Goal: Task Accomplishment & Management: Manage account settings

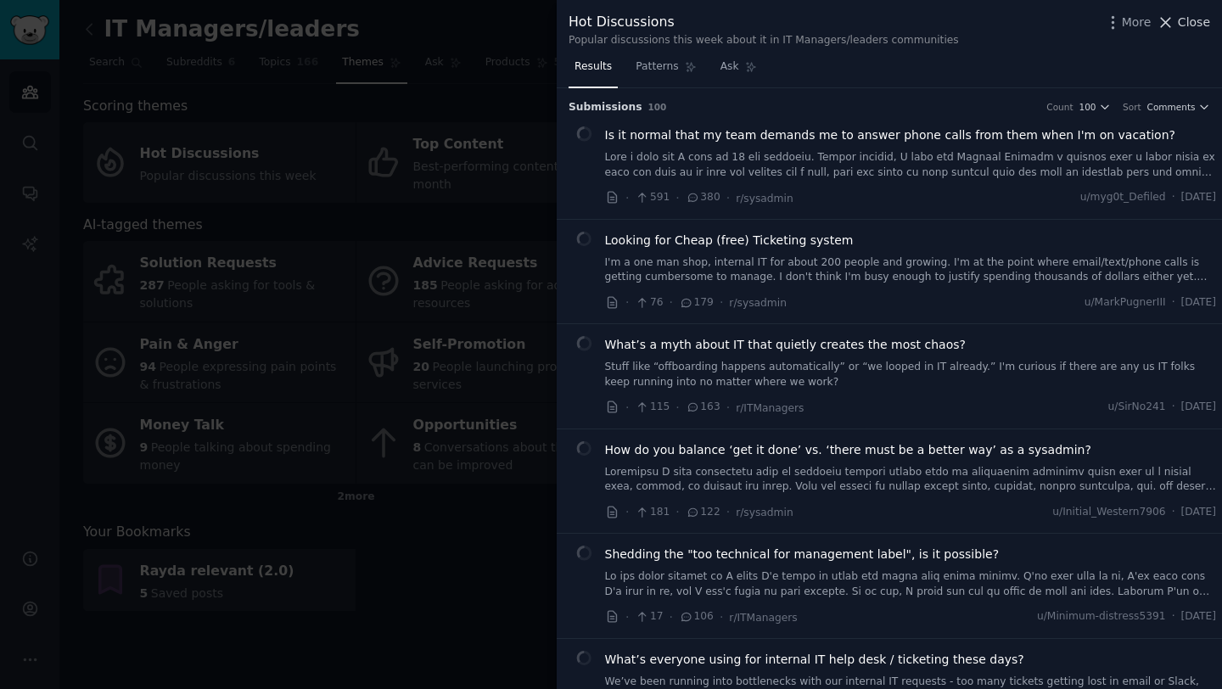
click at [1165, 18] on icon at bounding box center [1166, 23] width 18 height 18
click at [1167, 25] on link "Add" at bounding box center [1167, 29] width 64 height 29
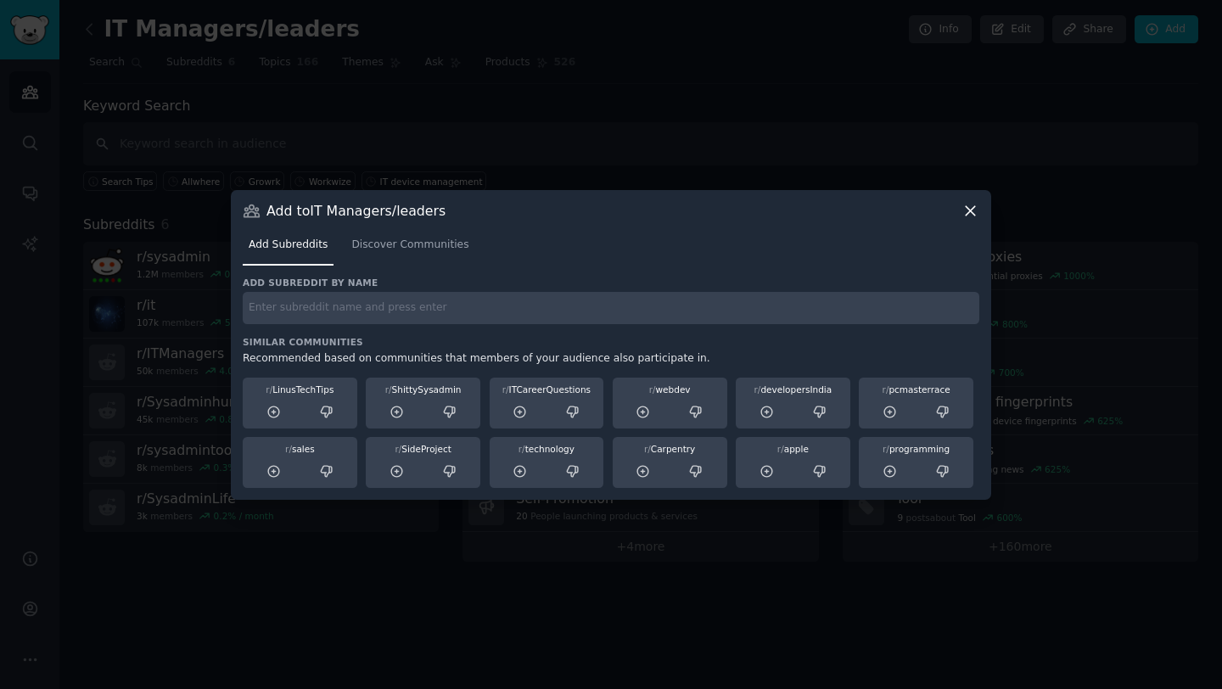
click at [969, 215] on icon at bounding box center [971, 211] width 18 height 18
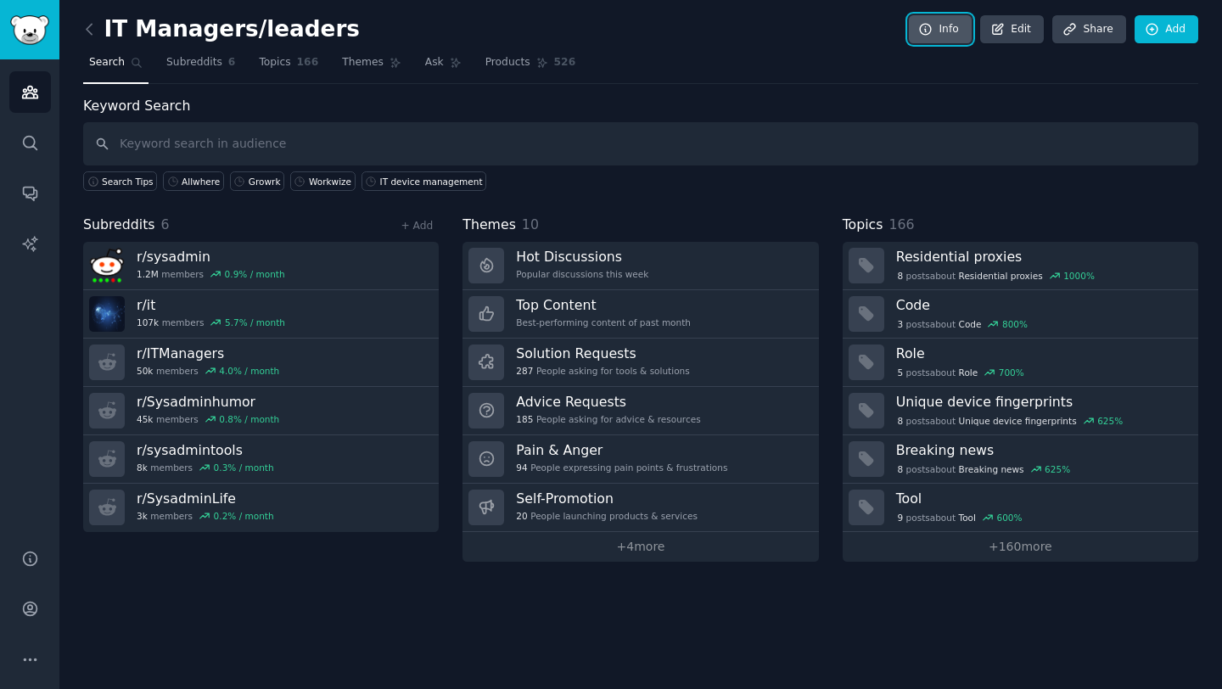
click at [929, 33] on icon at bounding box center [925, 29] width 15 height 15
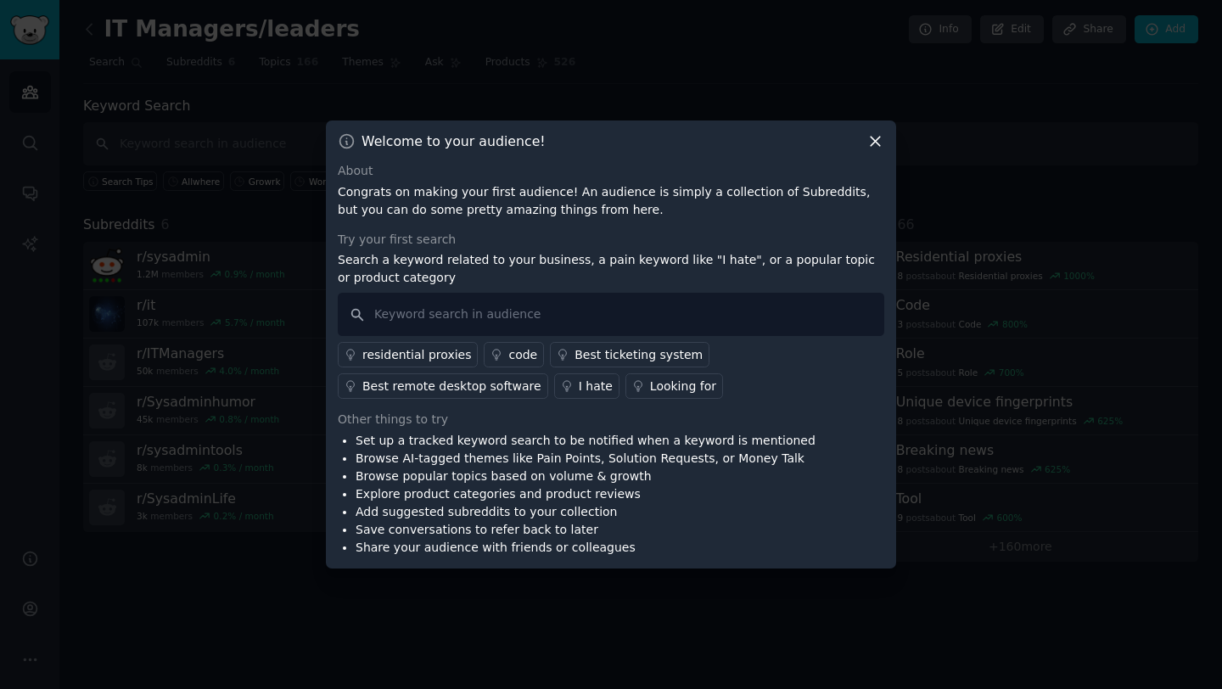
click at [873, 143] on icon at bounding box center [875, 142] width 9 height 9
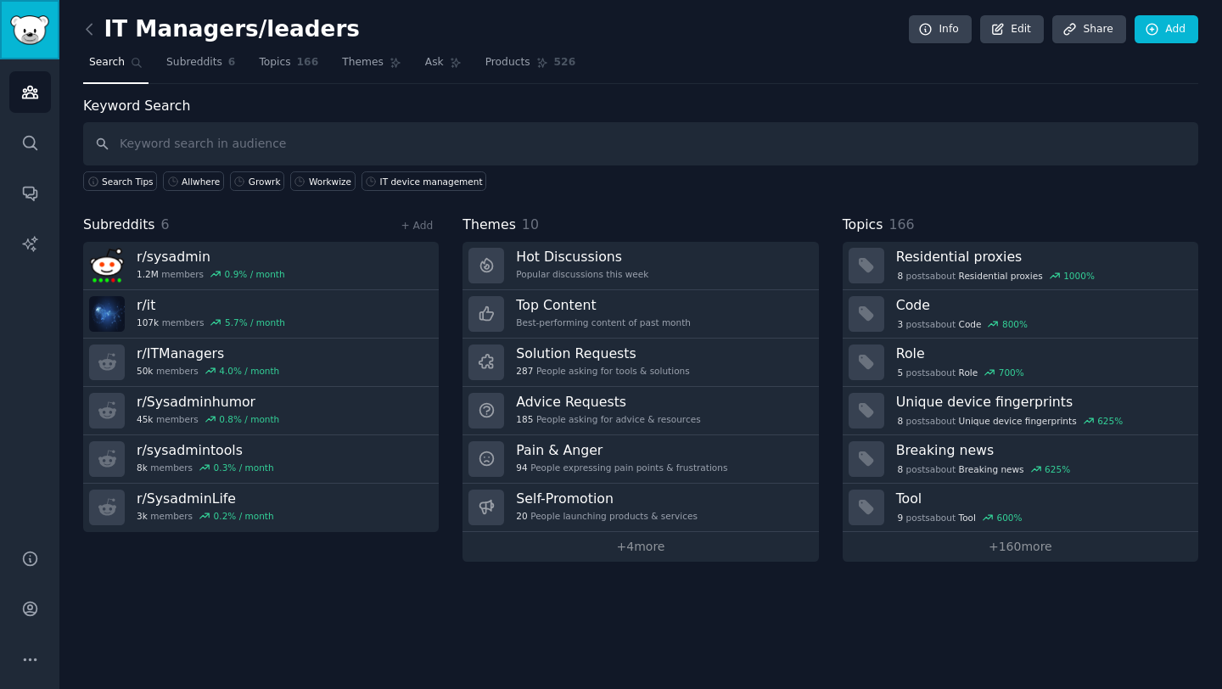
click at [31, 28] on img "Sidebar" at bounding box center [29, 30] width 39 height 30
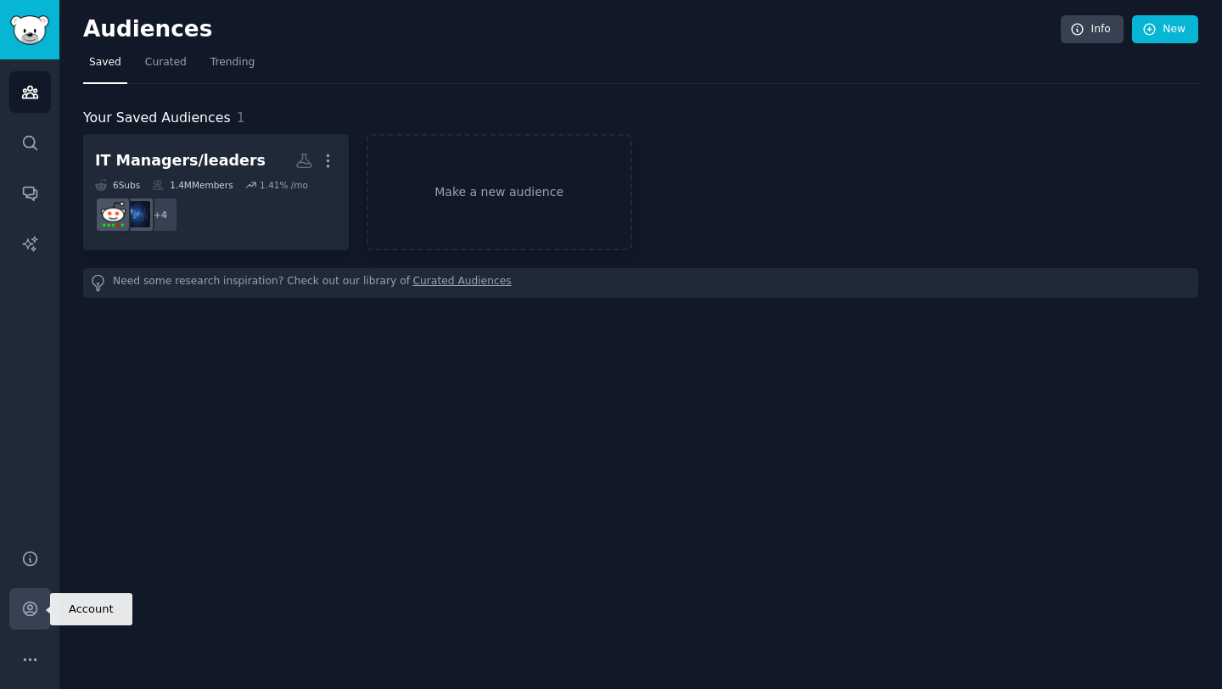
click at [27, 600] on icon "Sidebar" at bounding box center [30, 609] width 18 height 18
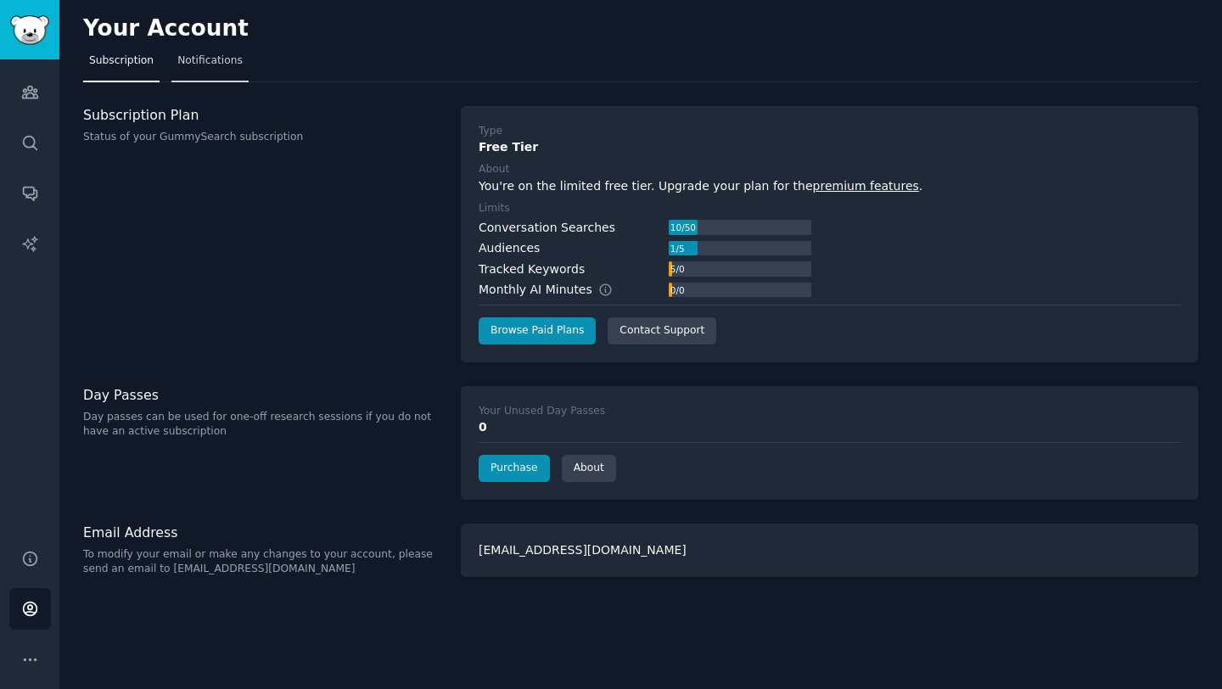
click at [203, 65] on span "Notifications" at bounding box center [209, 60] width 65 height 15
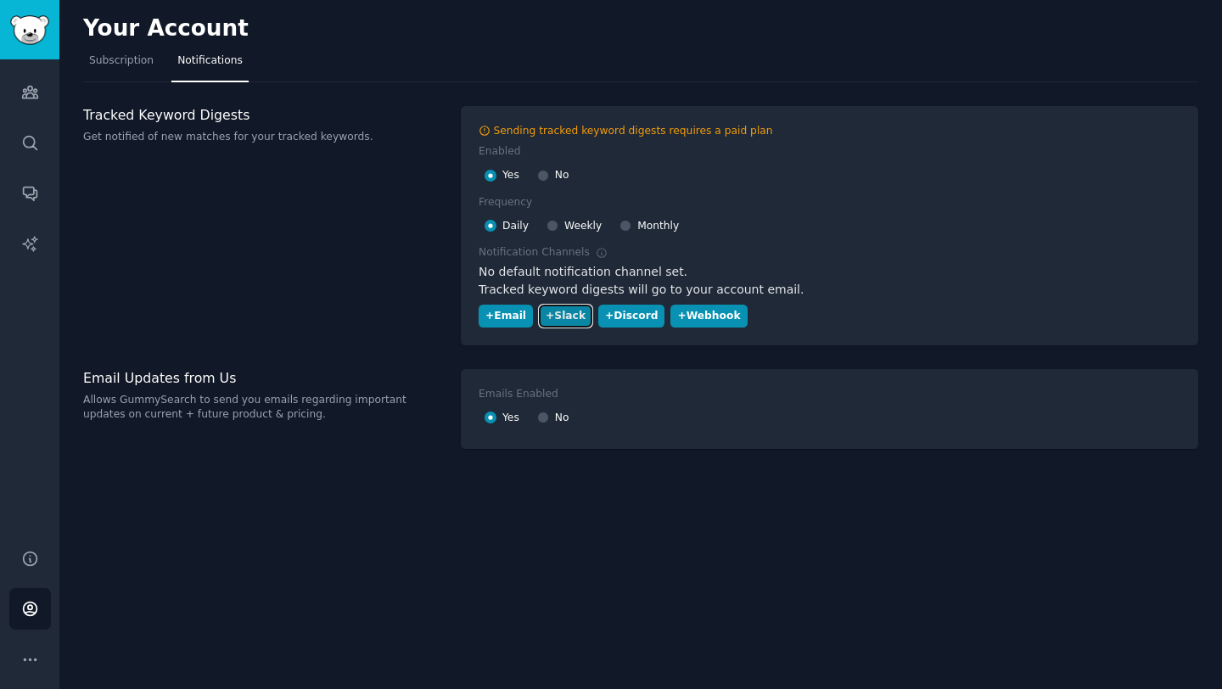
click at [551, 319] on div "+ Slack" at bounding box center [566, 316] width 40 height 15
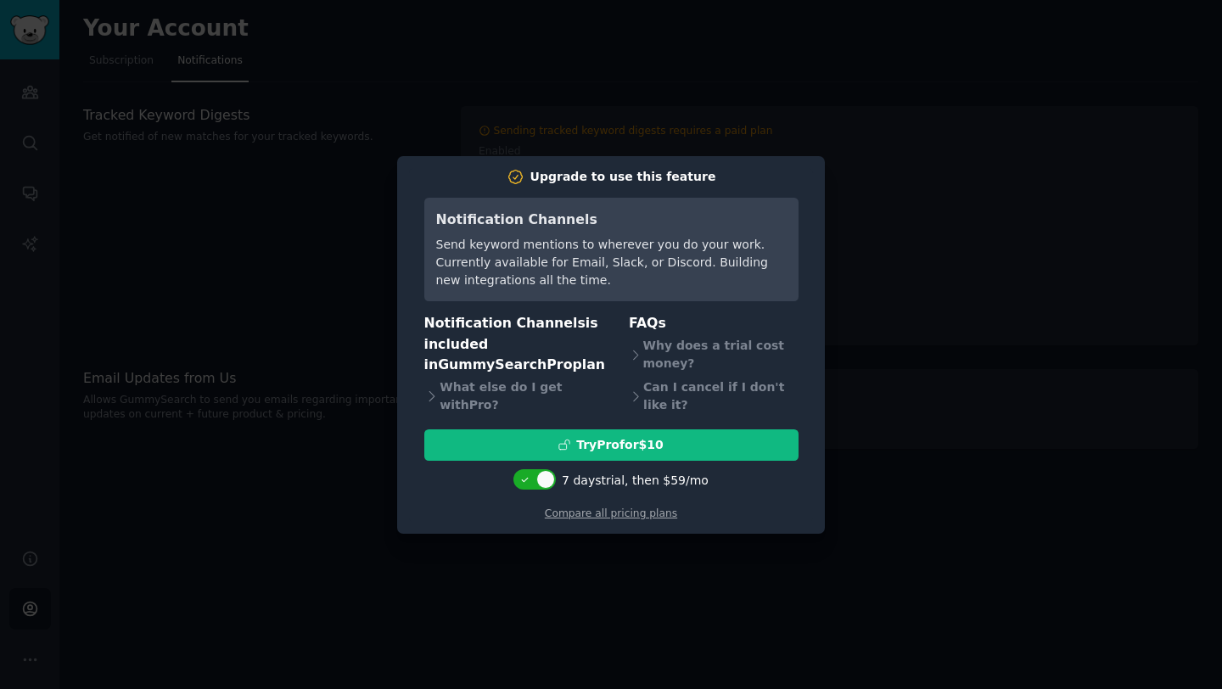
click at [845, 126] on div at bounding box center [611, 344] width 1222 height 689
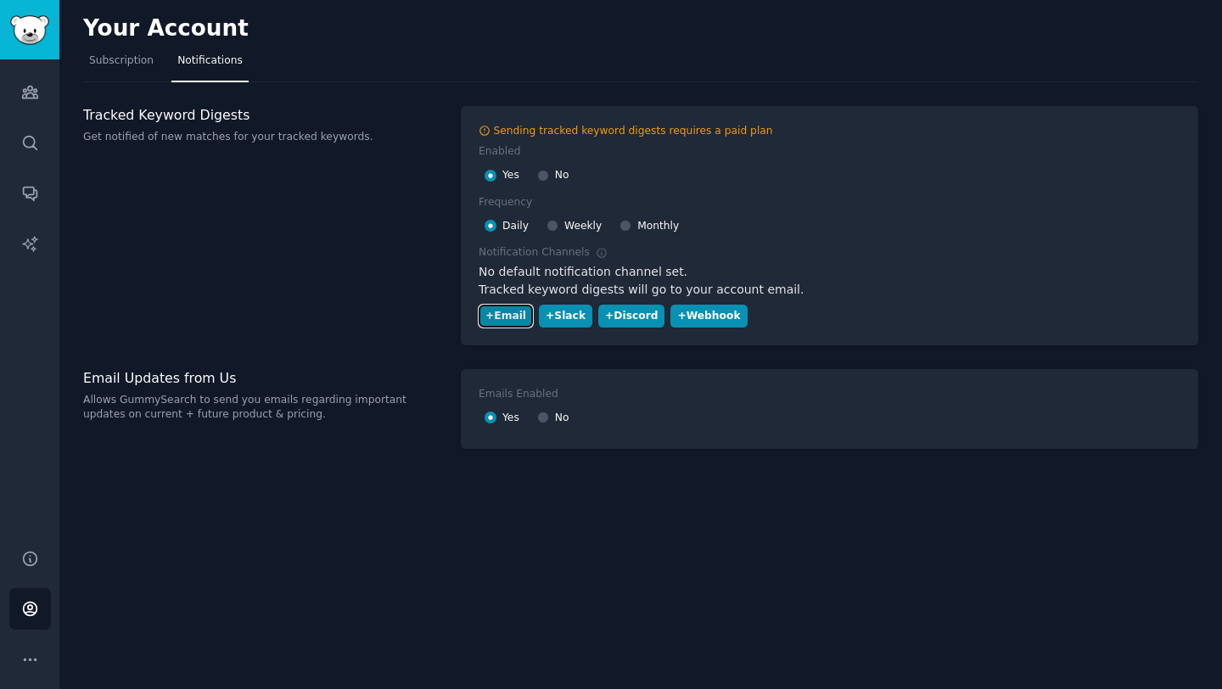
click at [499, 317] on div "+ Email" at bounding box center [506, 316] width 41 height 15
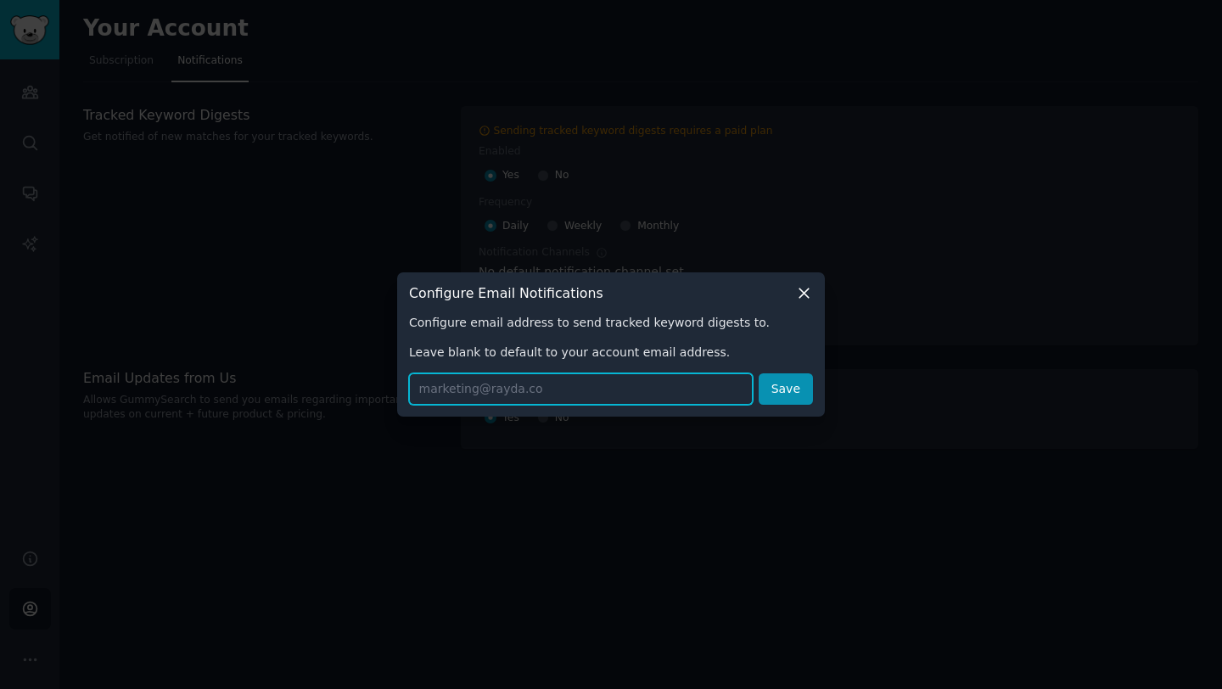
click at [454, 390] on input "text" at bounding box center [581, 388] width 344 height 31
type input "[EMAIL_ADDRESS][DOMAIN_NAME]"
click at [801, 387] on button "Save" at bounding box center [786, 388] width 54 height 31
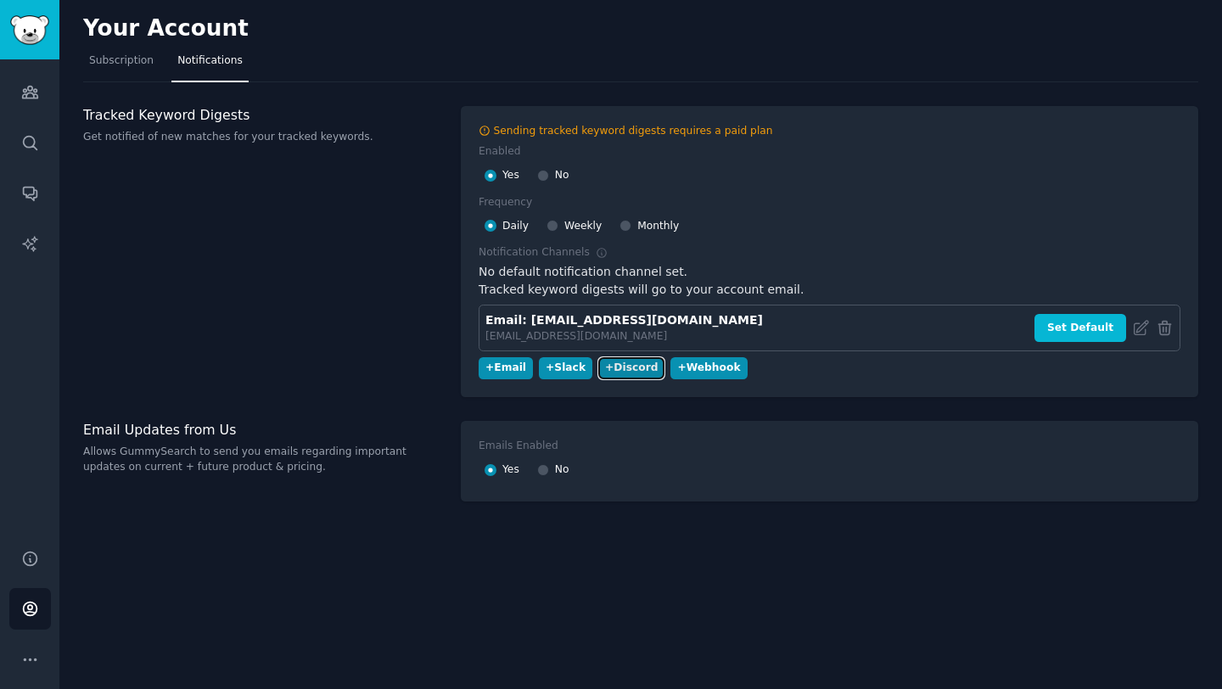
click at [631, 367] on div "+ Discord" at bounding box center [631, 368] width 53 height 15
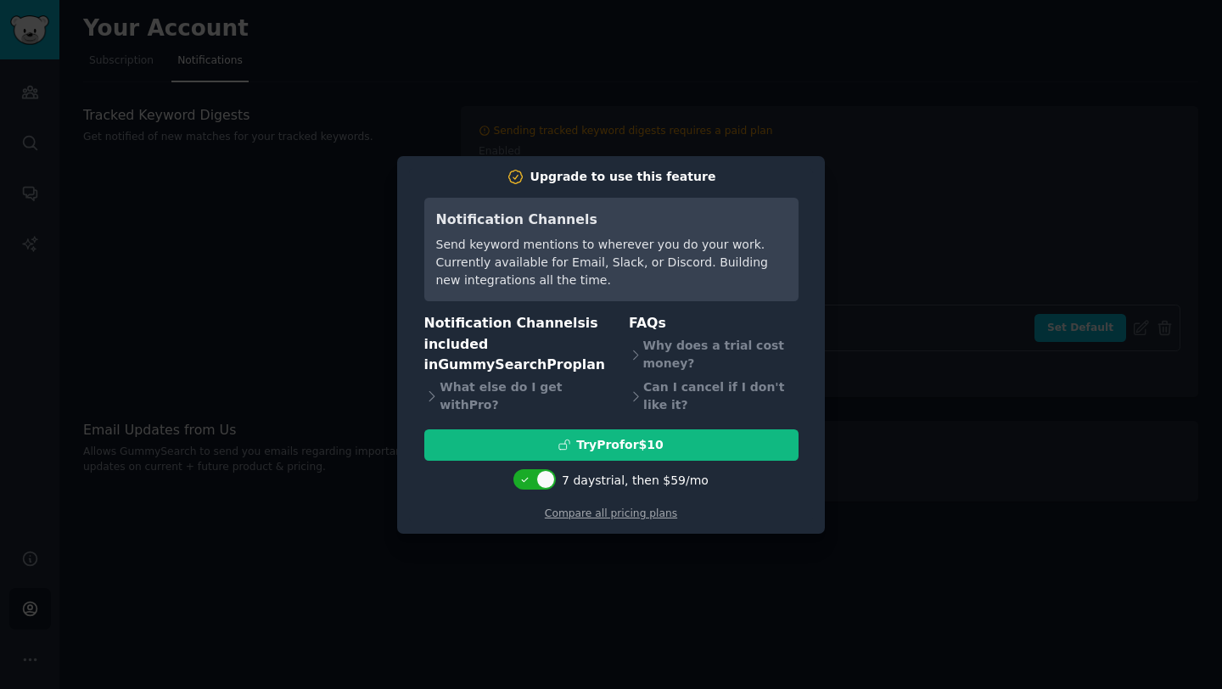
click at [873, 85] on div at bounding box center [611, 344] width 1222 height 689
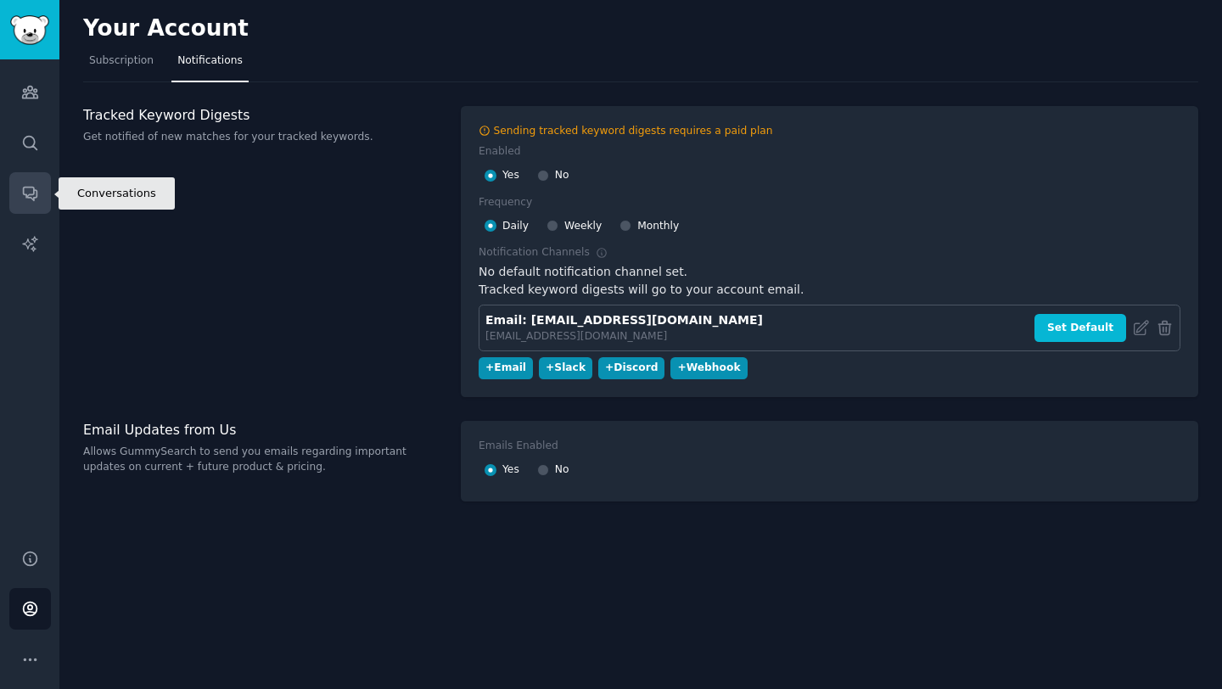
click at [31, 193] on icon "Sidebar" at bounding box center [30, 193] width 18 height 18
